Goal: Feedback & Contribution: Submit feedback/report problem

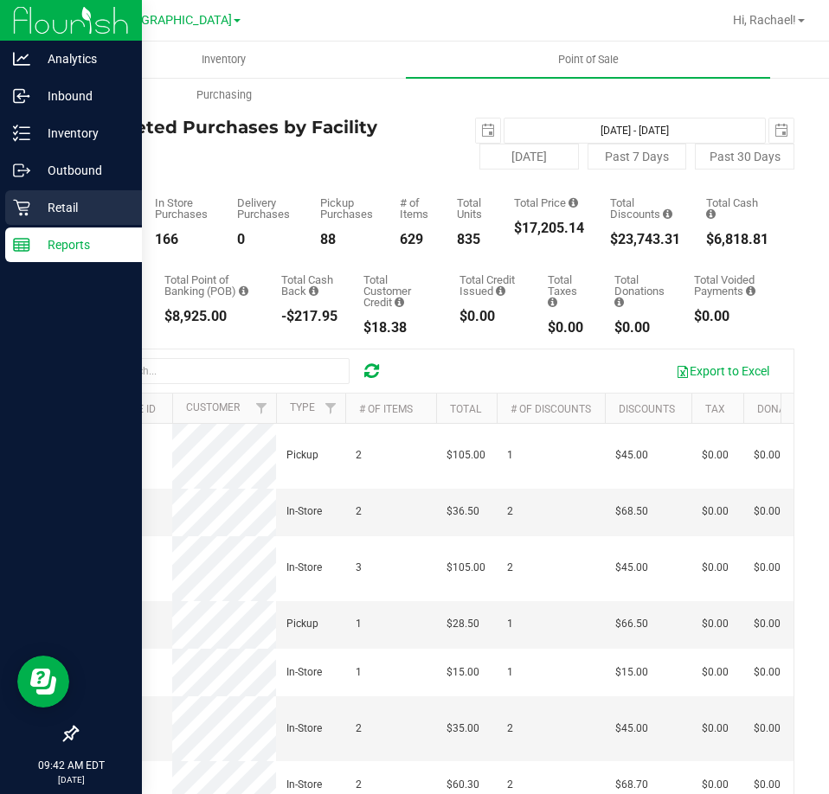
click at [68, 199] on p "Retail" at bounding box center [82, 207] width 104 height 21
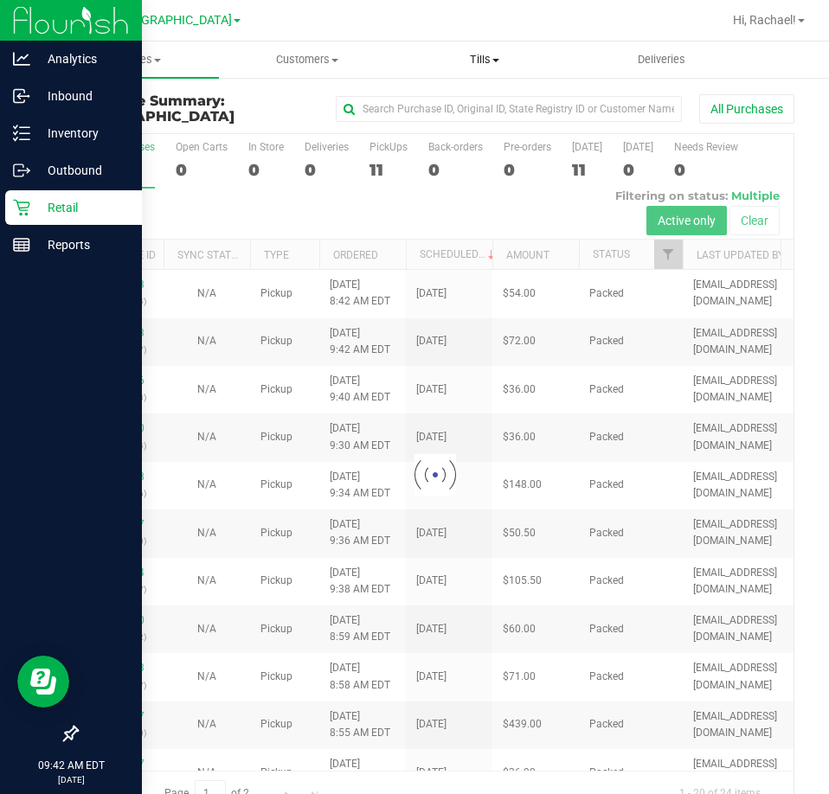
click at [484, 59] on span "Tills" at bounding box center [485, 60] width 176 height 16
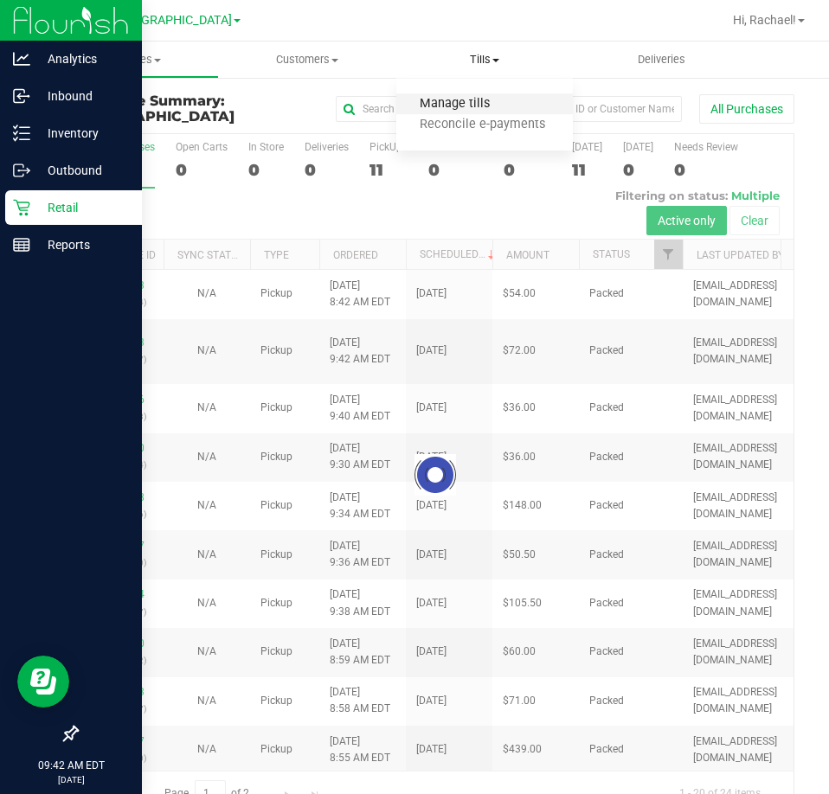
click at [489, 105] on span "Manage tills" at bounding box center [454, 104] width 117 height 15
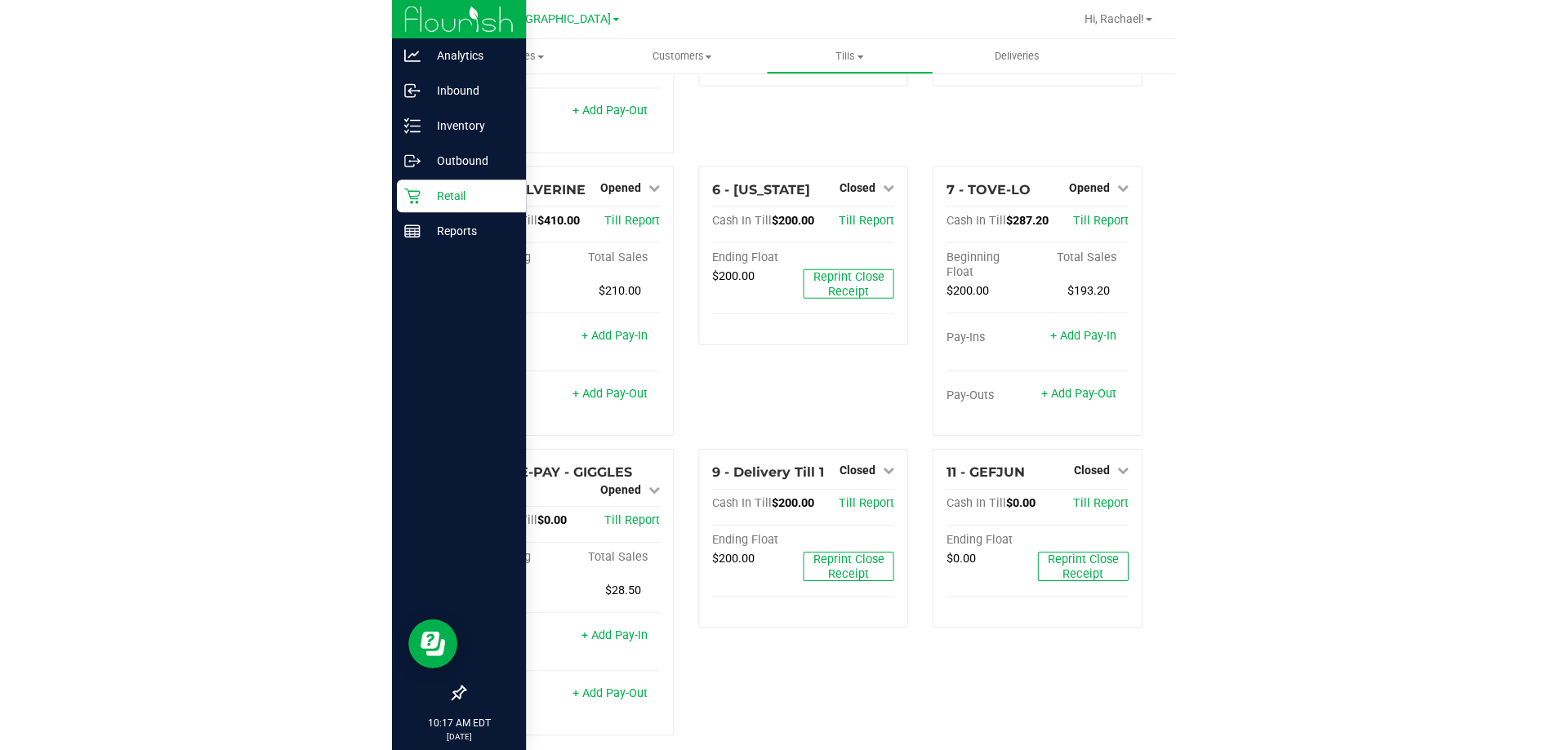
scroll to position [192, 0]
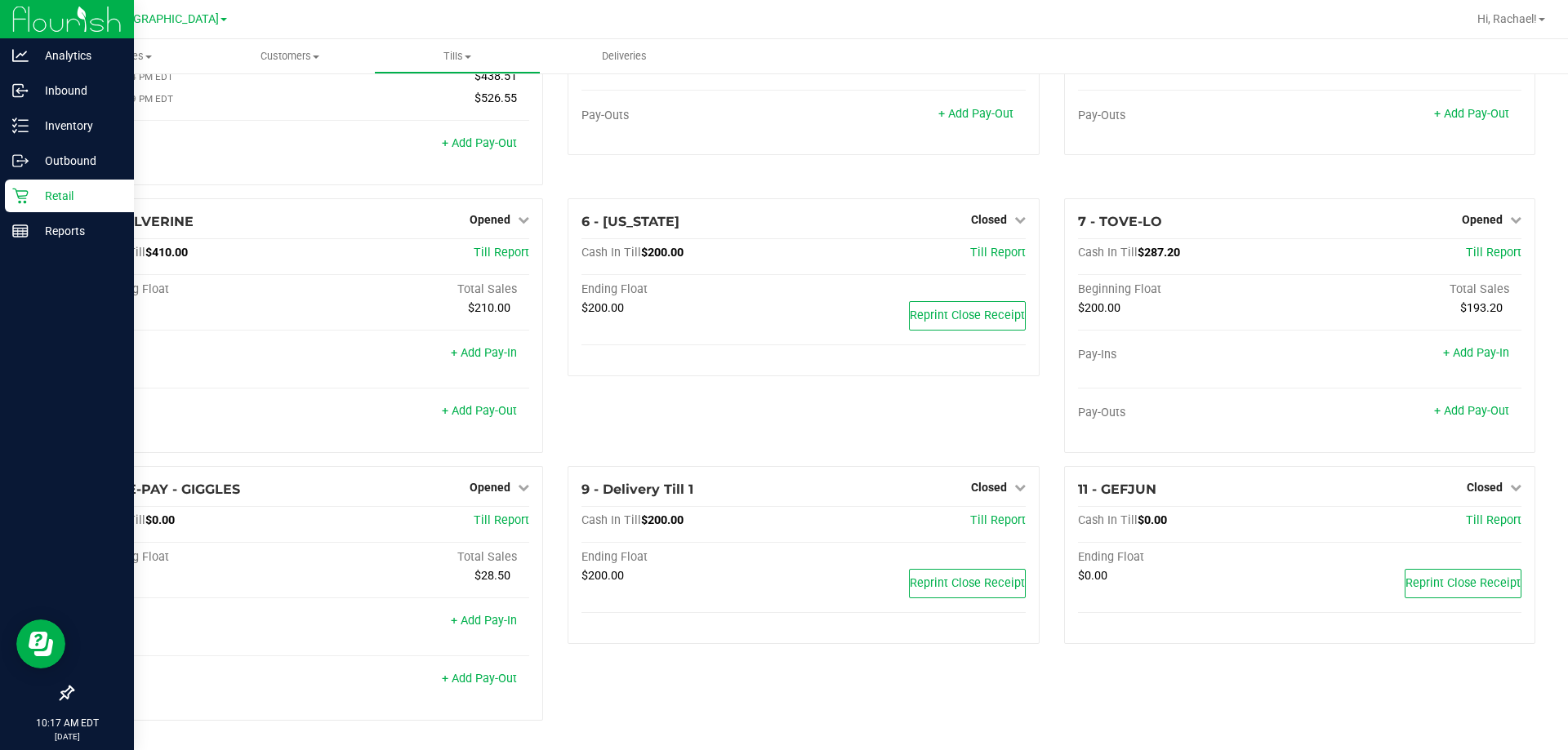
click at [55, 193] on p "Retail" at bounding box center [77, 195] width 98 height 20
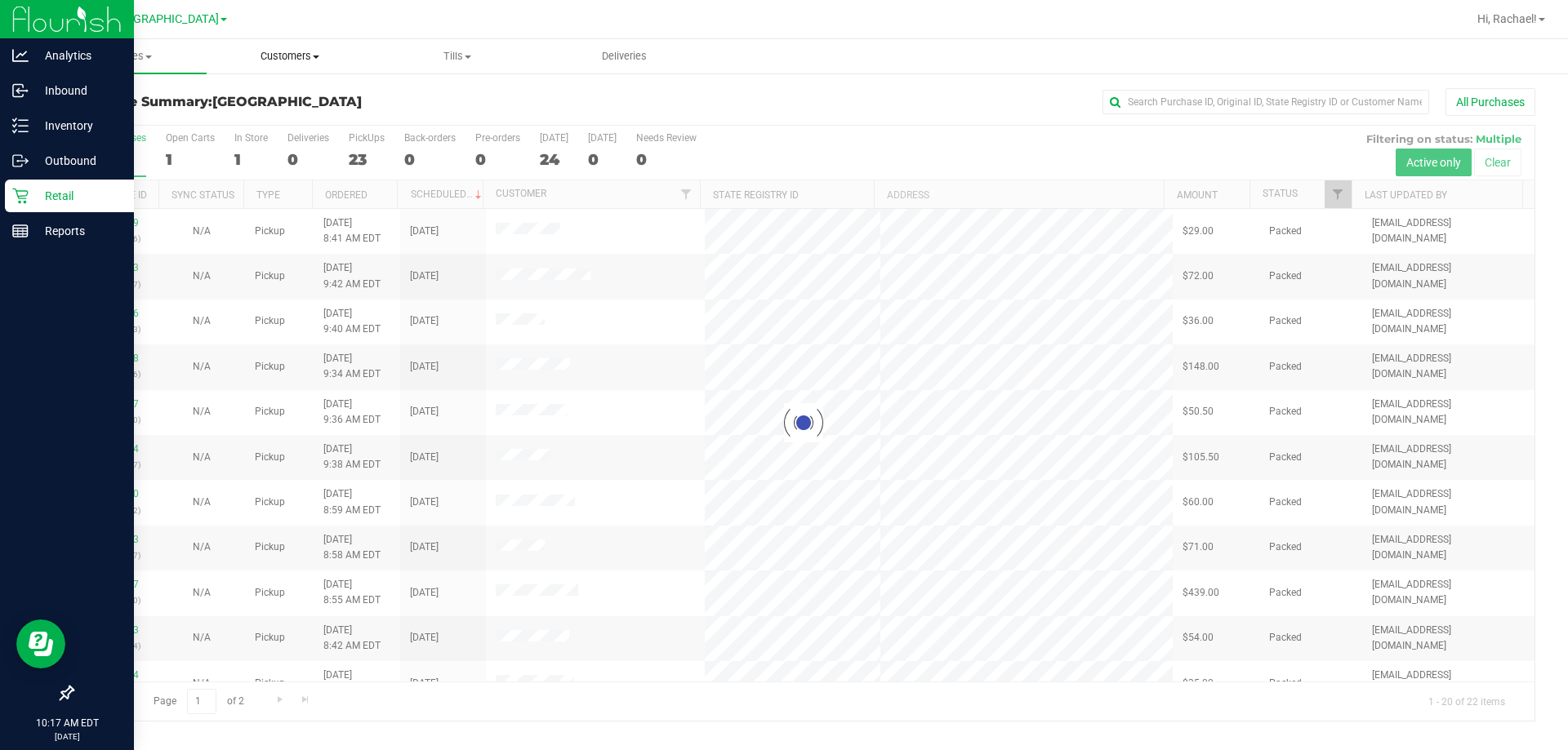
click at [285, 52] on span "Customers" at bounding box center [291, 57] width 166 height 15
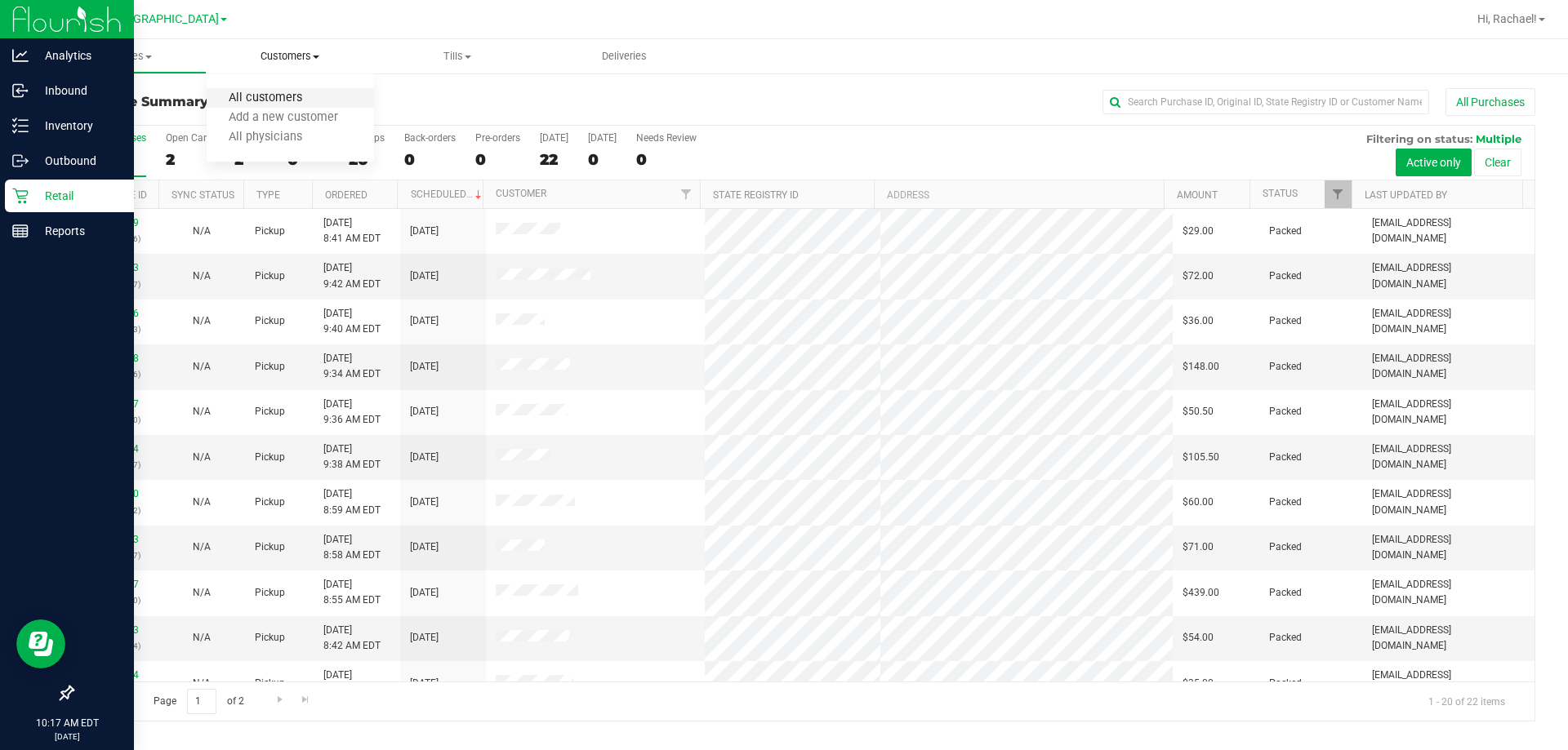
click at [265, 102] on span "All customers" at bounding box center [265, 98] width 118 height 14
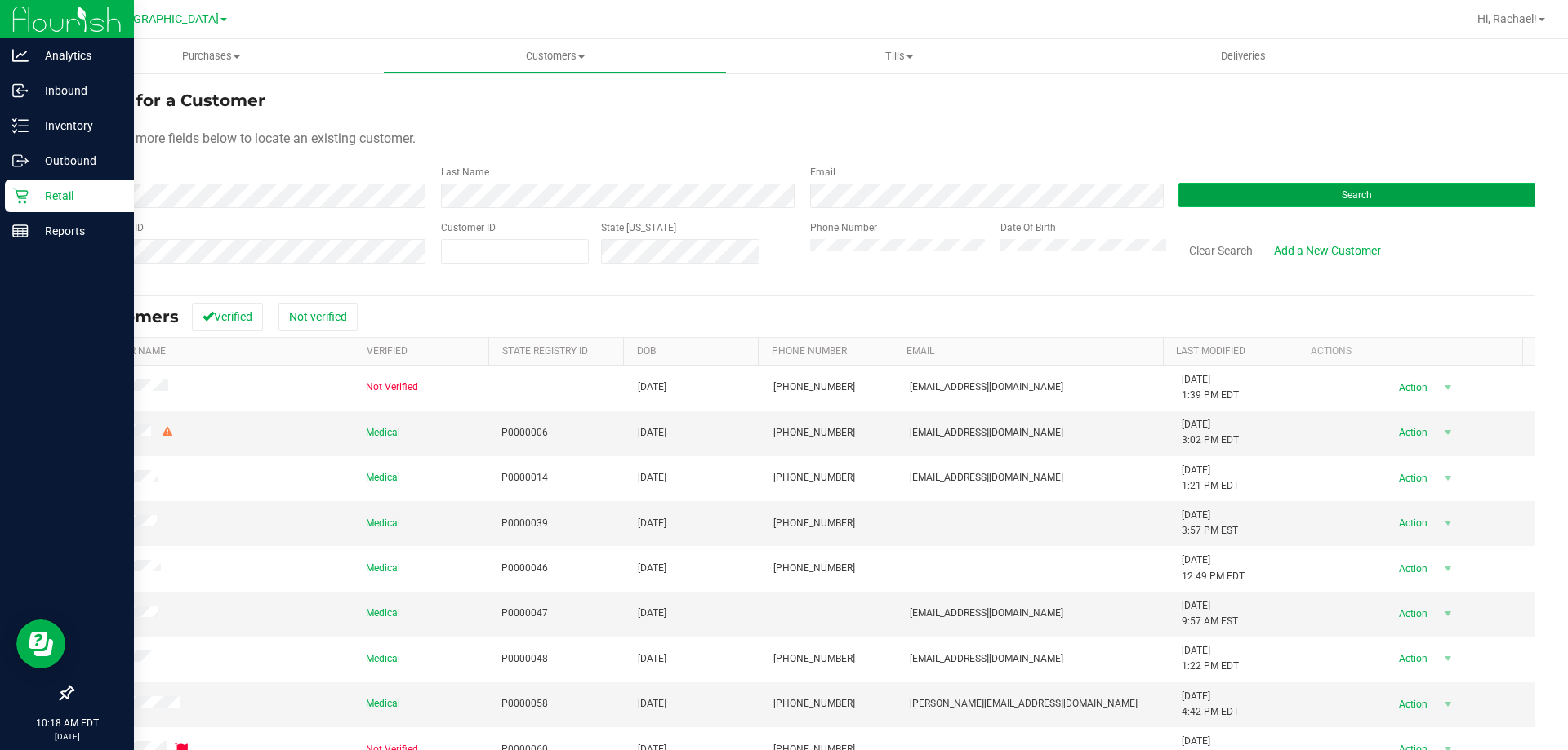
click at [782, 184] on button "Search" at bounding box center [1357, 195] width 357 height 25
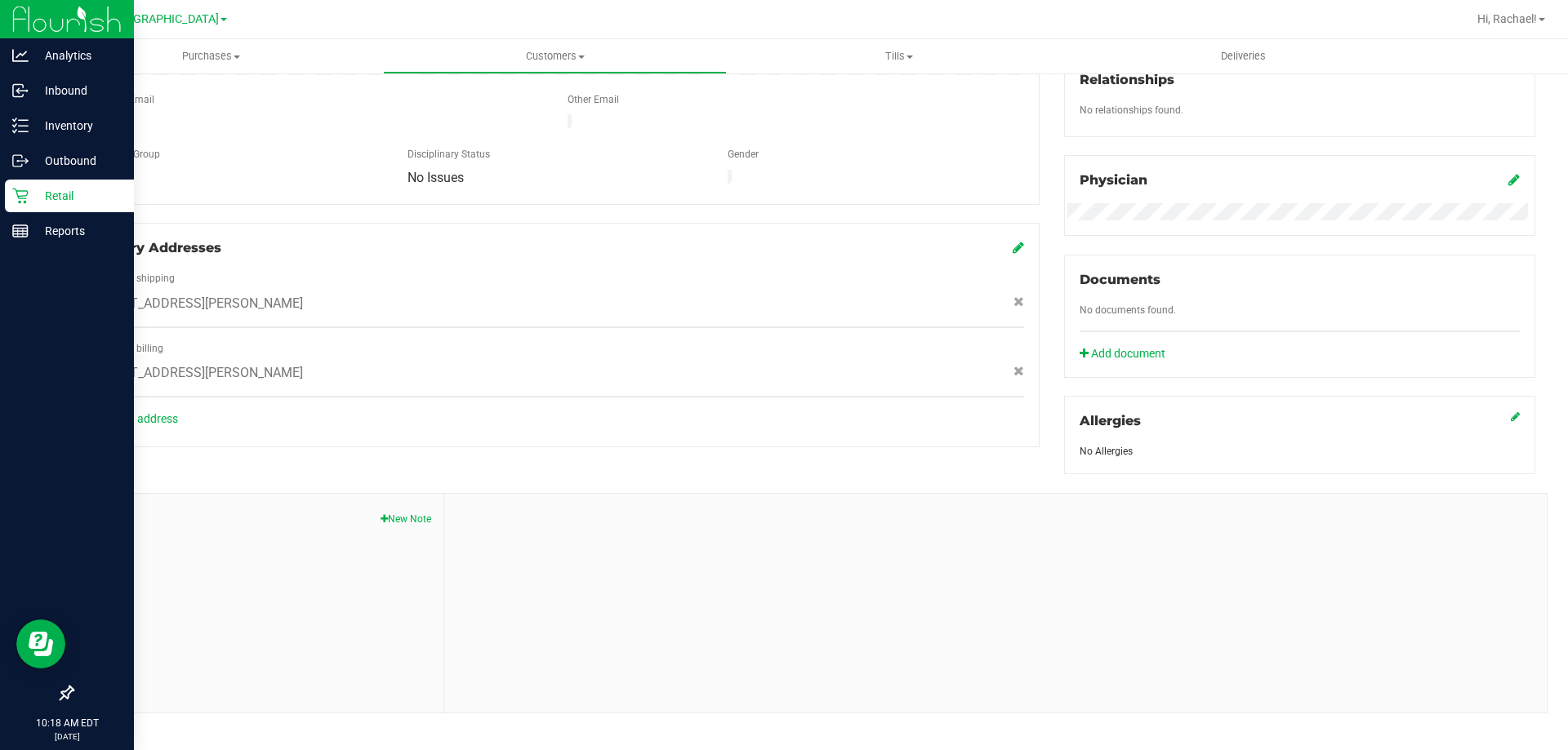
scroll to position [430, 0]
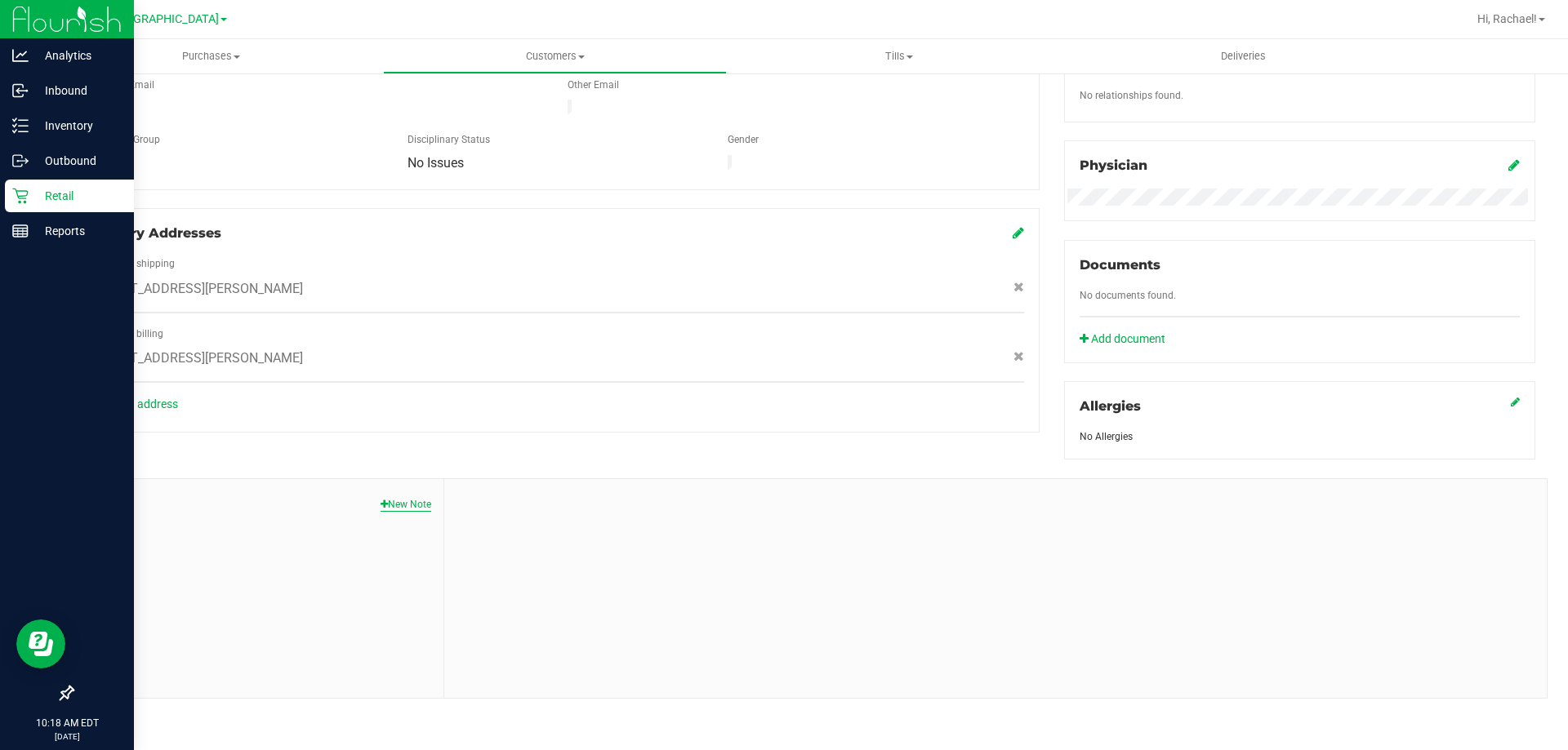
click at [395, 500] on button "New Note" at bounding box center [406, 505] width 51 height 15
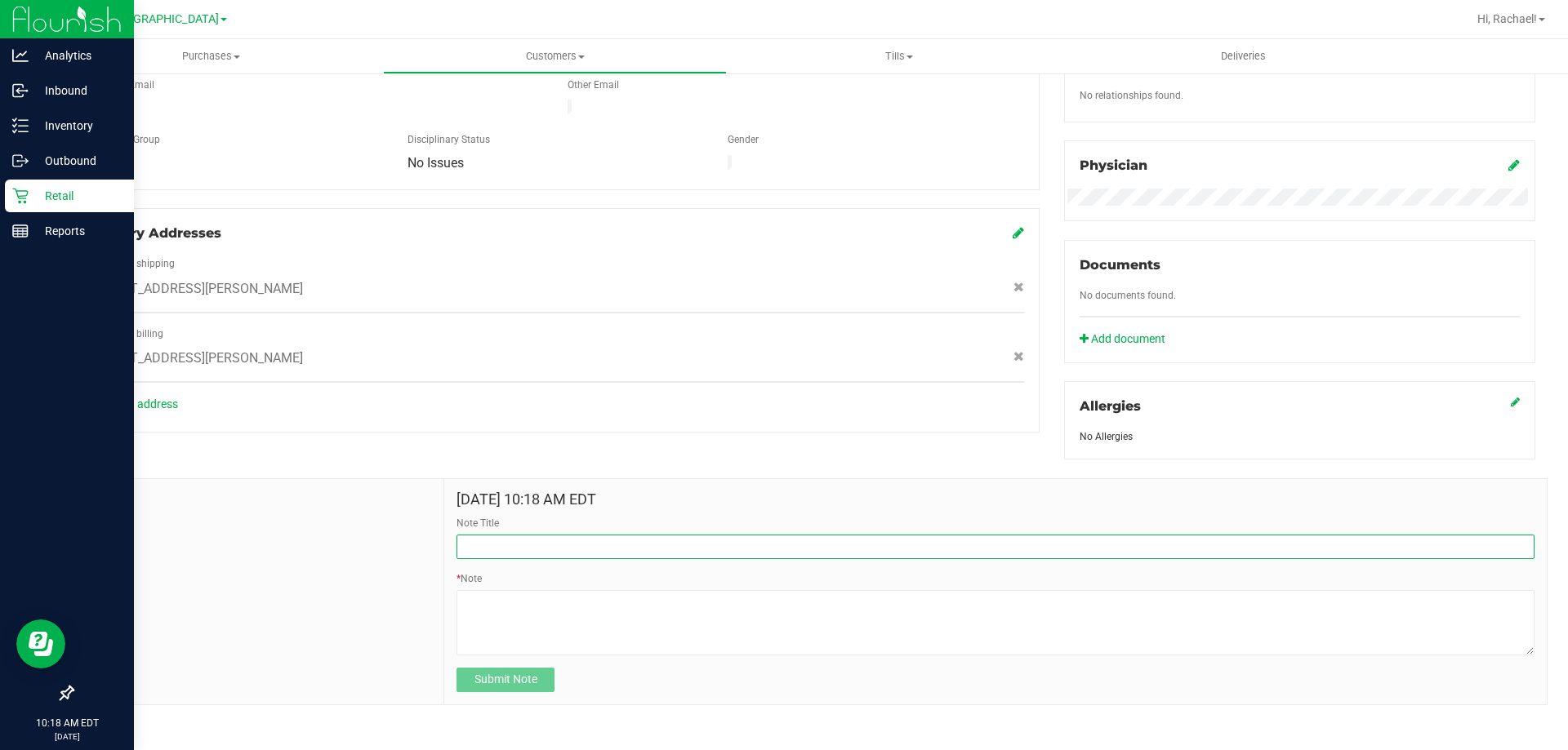
click at [481, 547] on input "Note Title" at bounding box center [996, 547] width 1078 height 25
type input "G"
type input "CREDIT"
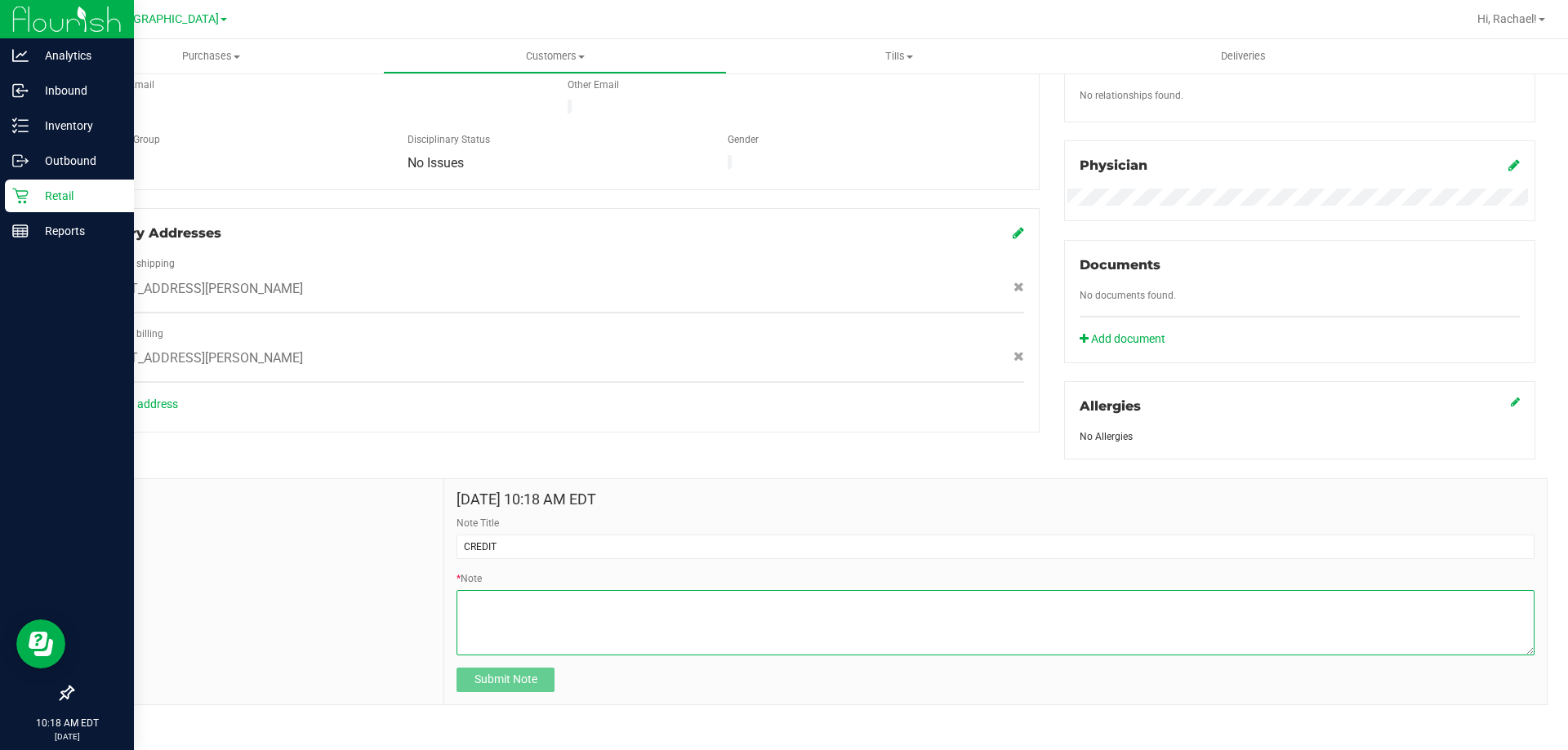
click at [469, 595] on textarea "* Note" at bounding box center [996, 622] width 1078 height 65
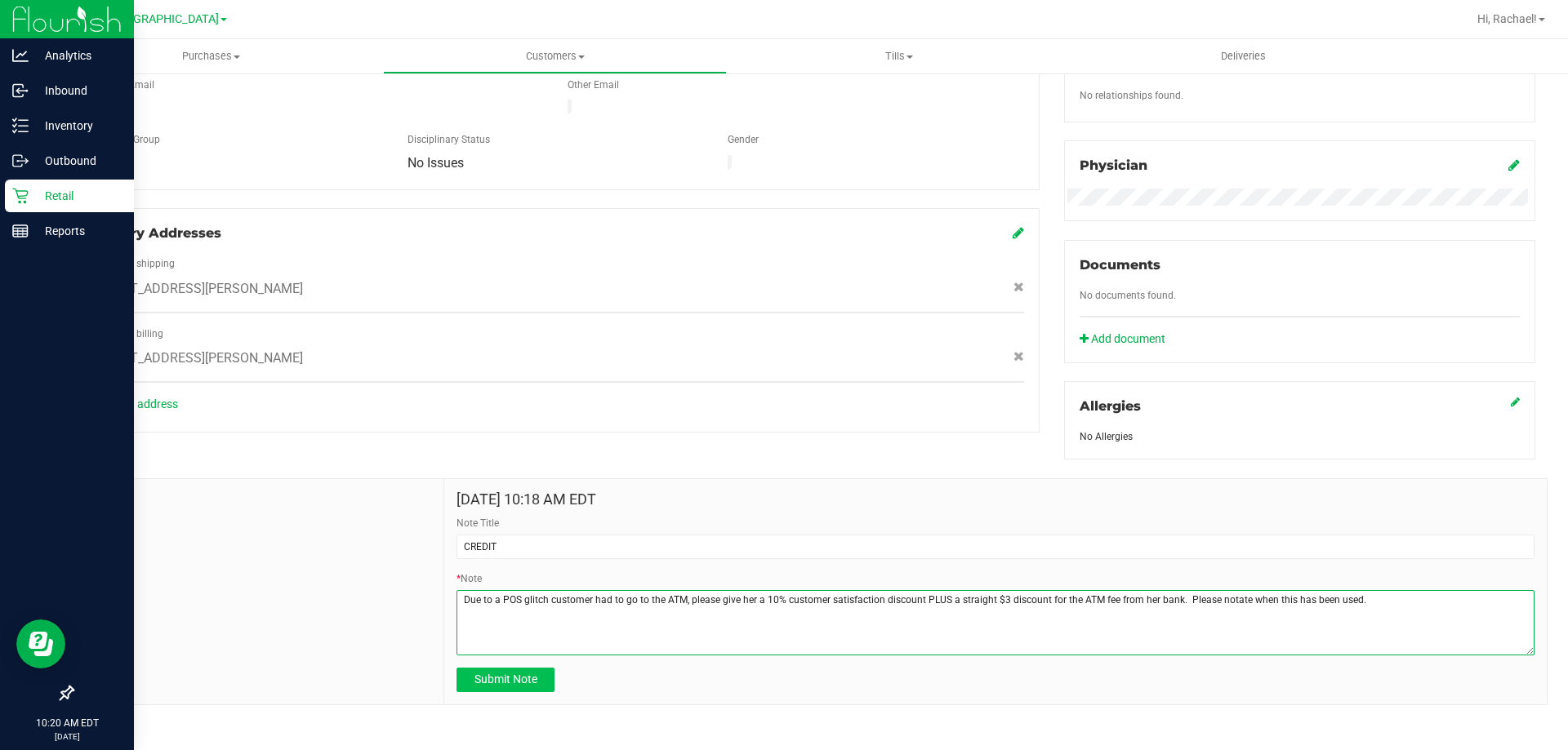
type textarea "Due to a POS glitch customer had to go to the ATM, please give her a 10% custom…"
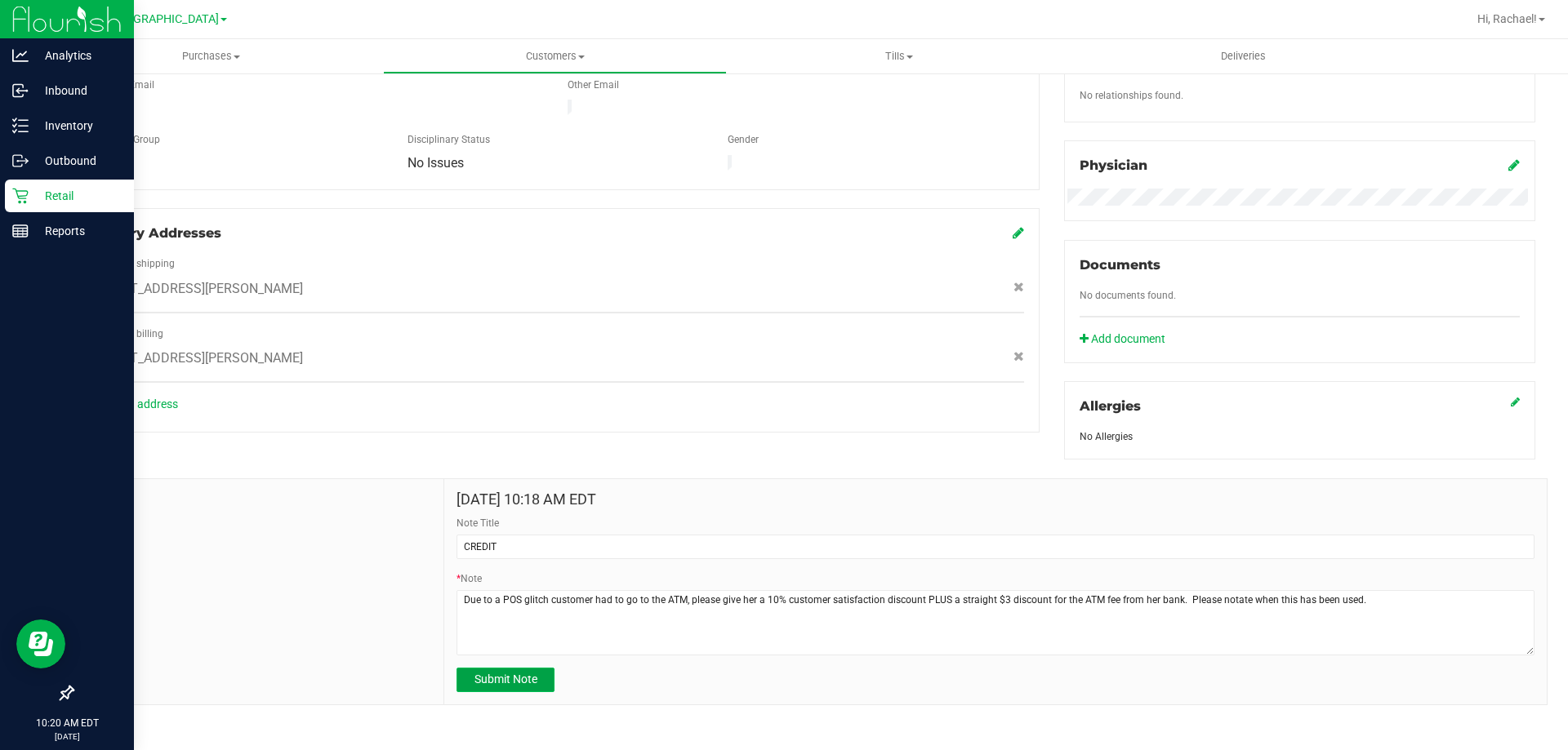
click at [483, 673] on span "Submit Note" at bounding box center [506, 679] width 63 height 13
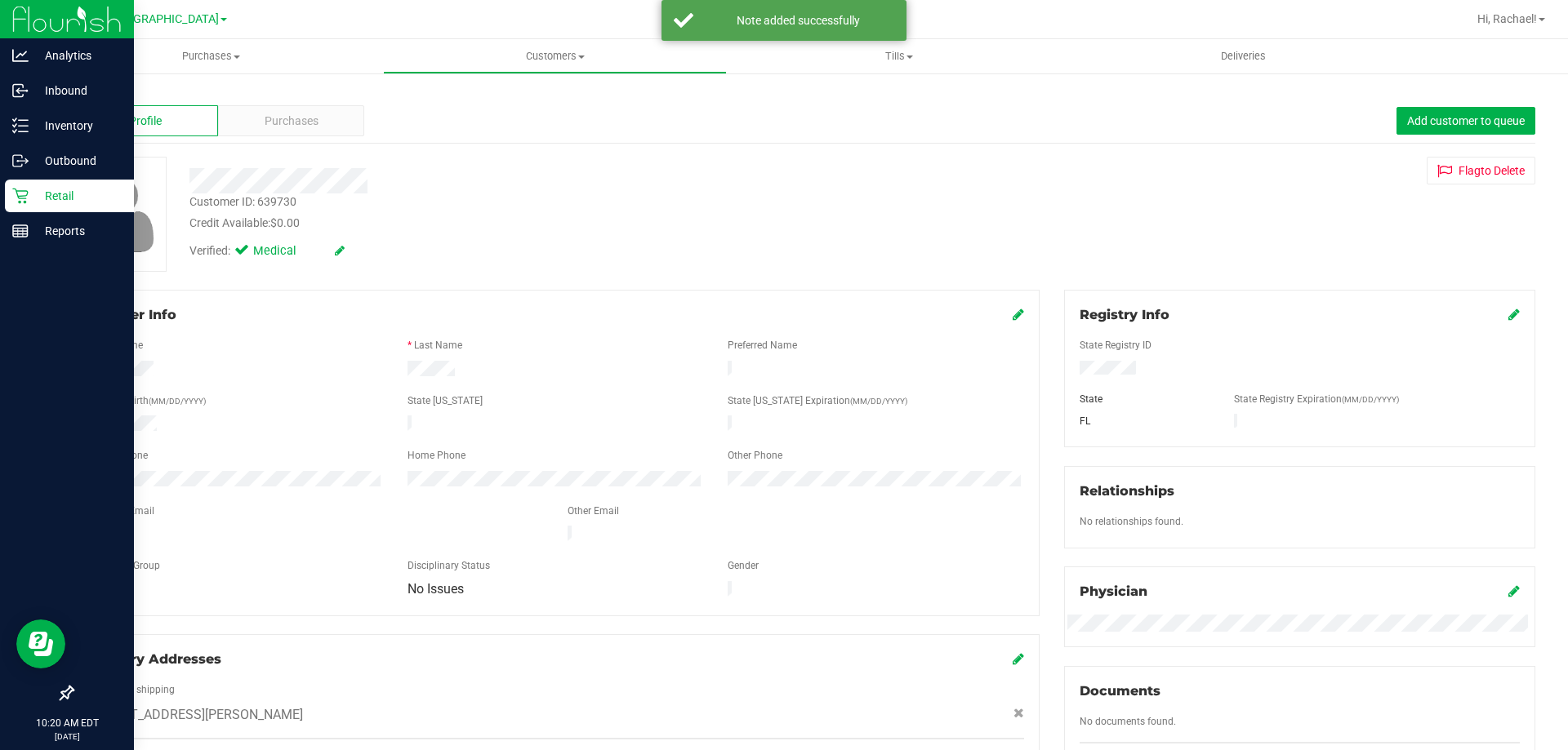
scroll to position [0, 0]
click at [782, 313] on icon at bounding box center [1019, 318] width 11 height 13
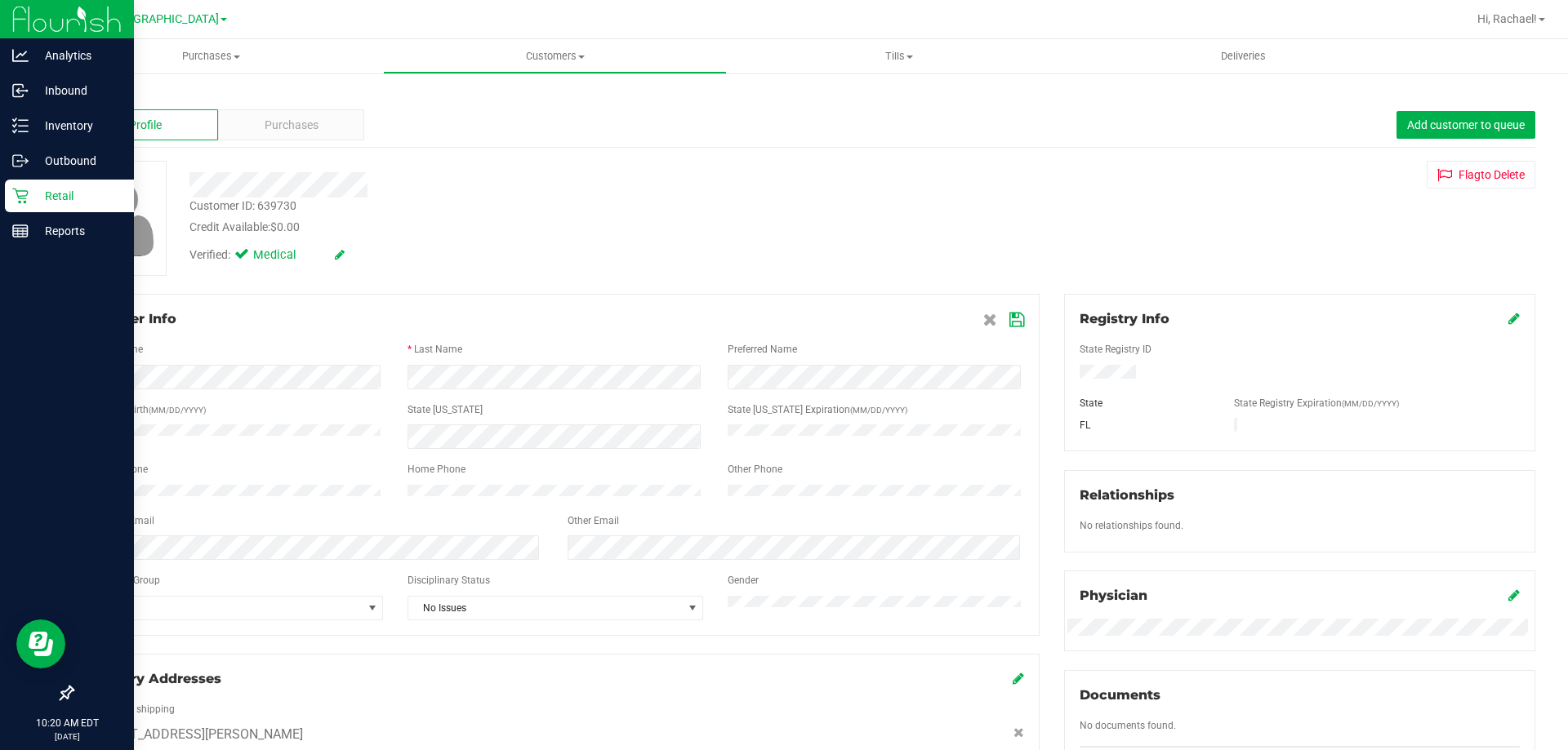
click at [782, 313] on icon at bounding box center [1017, 320] width 15 height 13
click at [88, 97] on link "Back" at bounding box center [85, 95] width 27 height 11
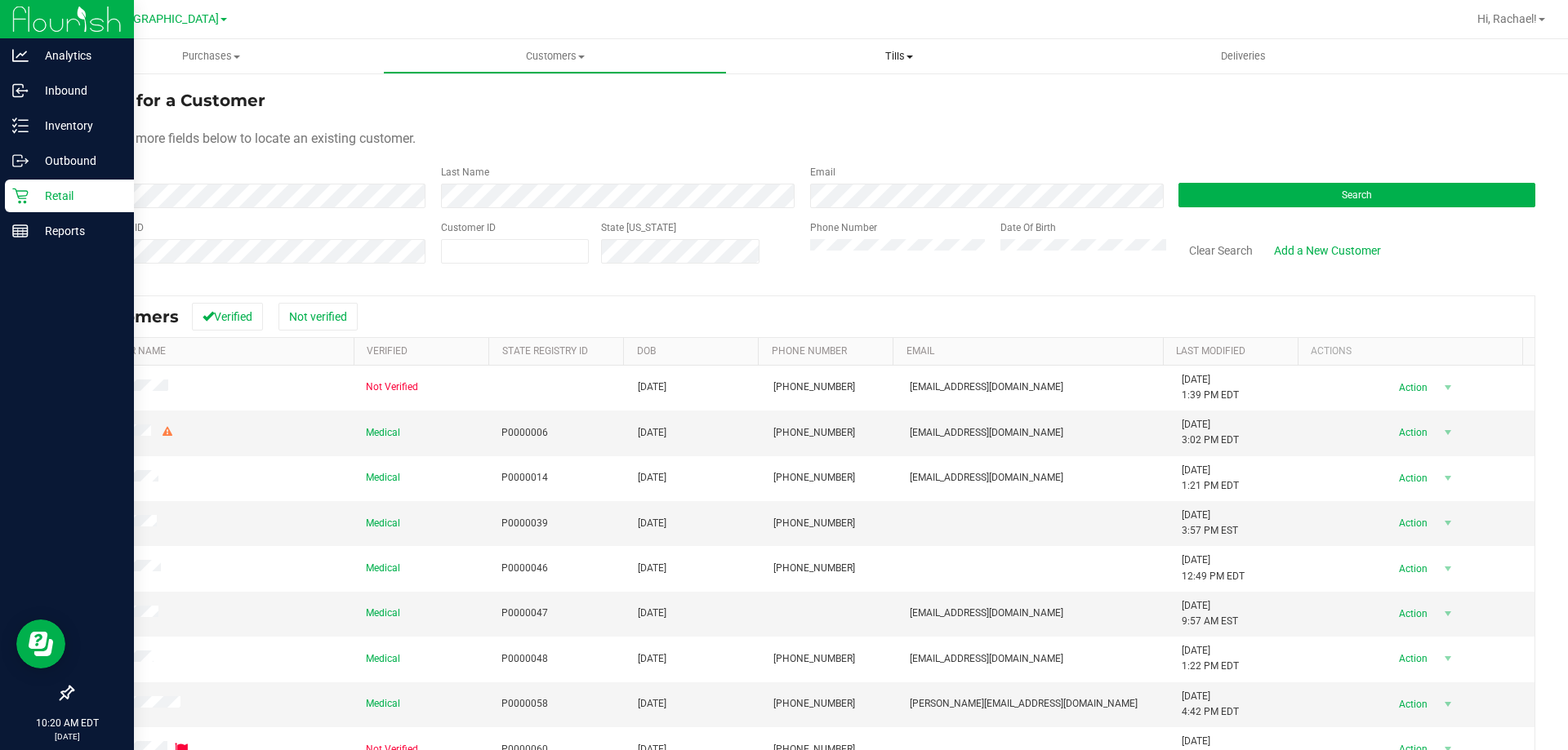
click at [782, 52] on span "Tills" at bounding box center [899, 57] width 342 height 15
click at [782, 92] on span "Manage tills" at bounding box center [782, 98] width 110 height 14
